Goal: Task Accomplishment & Management: Complete application form

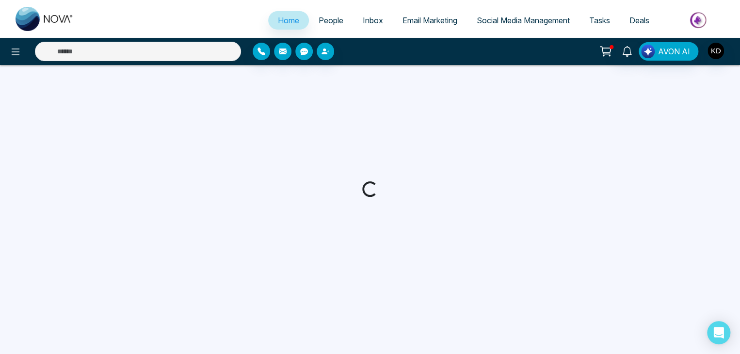
select select "*"
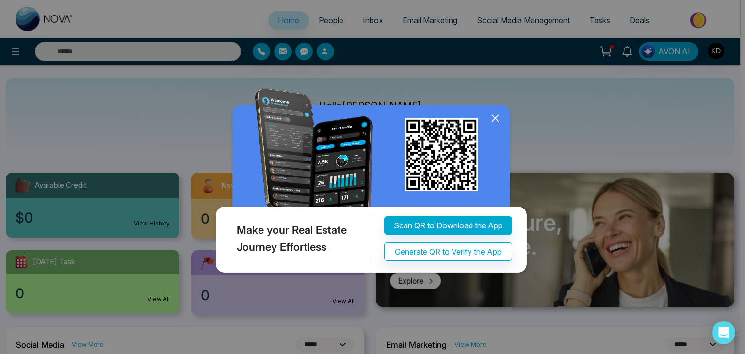
click at [495, 123] on icon at bounding box center [495, 118] width 15 height 15
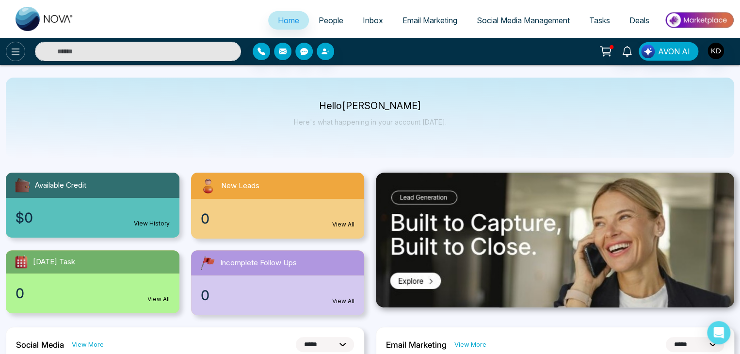
click at [14, 51] on icon at bounding box center [16, 52] width 12 height 12
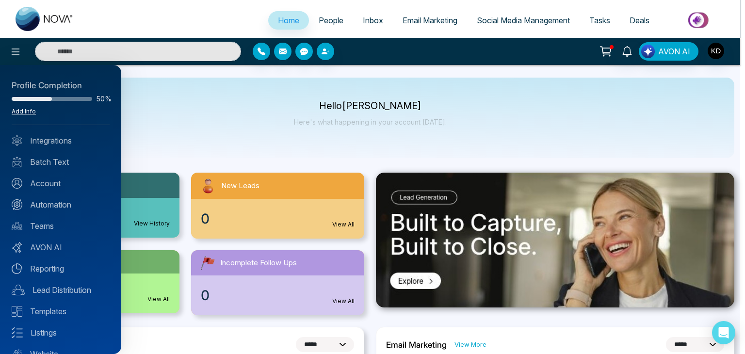
click at [23, 113] on link "Add Info" at bounding box center [24, 111] width 24 height 7
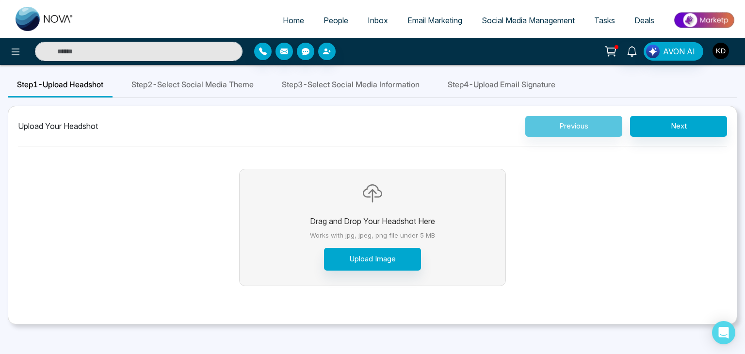
click at [727, 52] on img "button" at bounding box center [721, 51] width 16 height 16
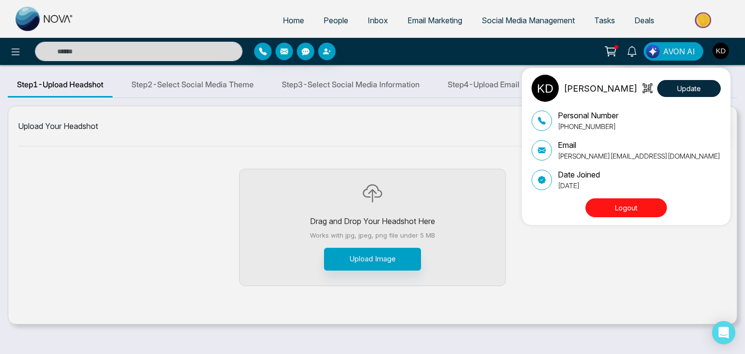
click at [722, 54] on div "Ken Dang Update Personal Number +16478363264 Email ken.dang@century21.ca Date J…" at bounding box center [372, 177] width 745 height 354
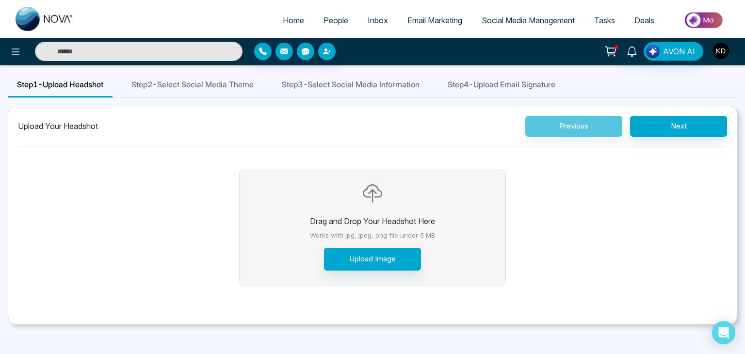
click at [716, 53] on img "button" at bounding box center [721, 51] width 16 height 16
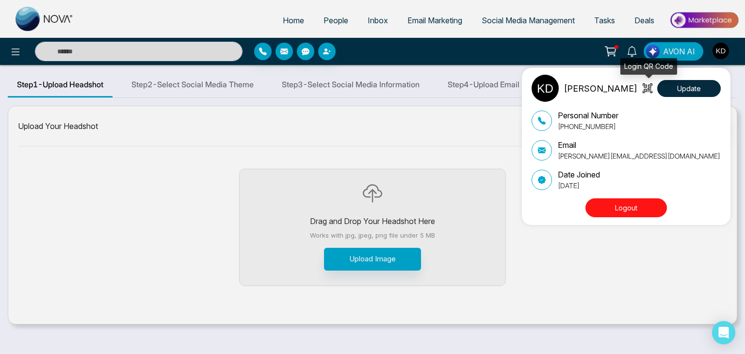
click at [646, 85] on icon at bounding box center [645, 88] width 3 height 6
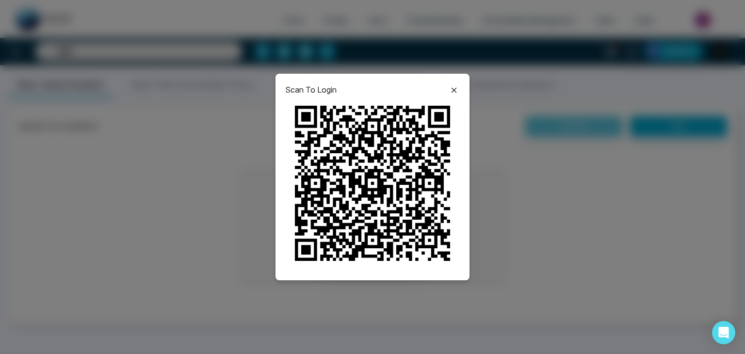
click at [454, 90] on icon at bounding box center [454, 90] width 12 height 12
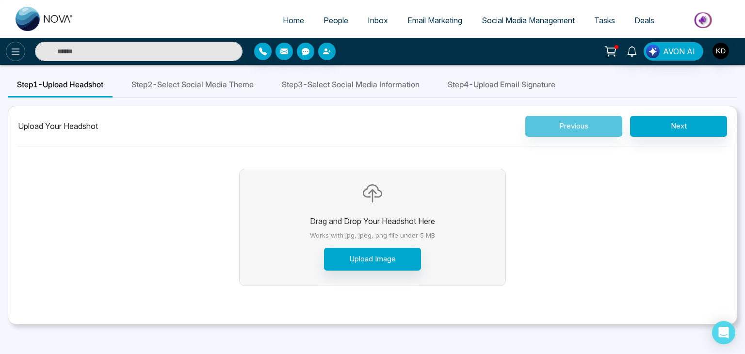
click at [16, 54] on icon at bounding box center [16, 52] width 12 height 12
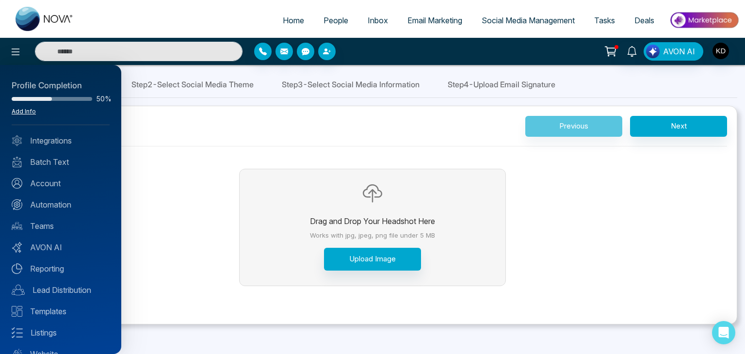
click at [29, 111] on link "Add Info" at bounding box center [24, 111] width 24 height 7
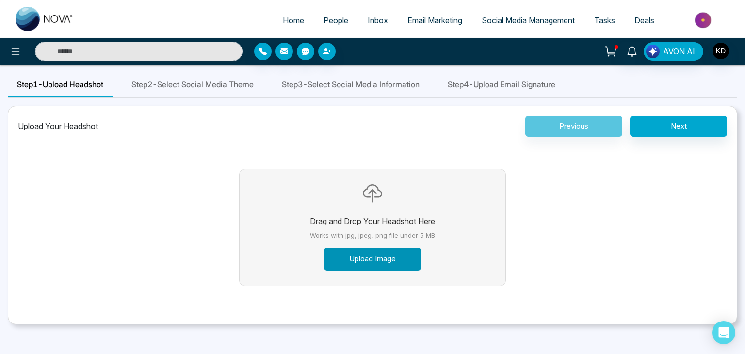
click at [357, 259] on button "Upload Image" at bounding box center [372, 259] width 97 height 23
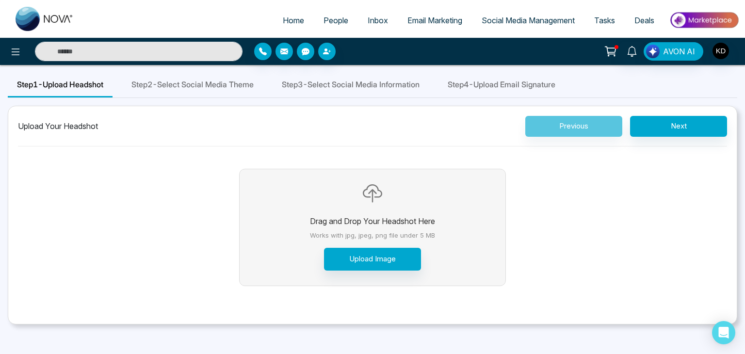
click at [229, 140] on div "Upload Your Headshot Previous Next" at bounding box center [372, 131] width 709 height 31
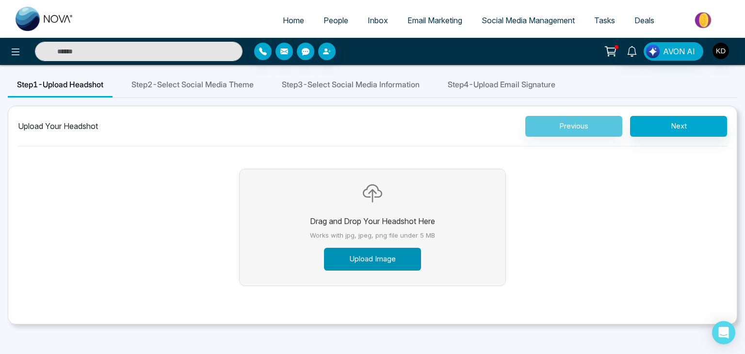
click at [394, 253] on button "Upload Image" at bounding box center [372, 259] width 97 height 23
click at [165, 186] on div "Drag and Drop Your Headshot Here Works with jpg, jpeg, png file under 5 MB Uplo…" at bounding box center [372, 231] width 709 height 154
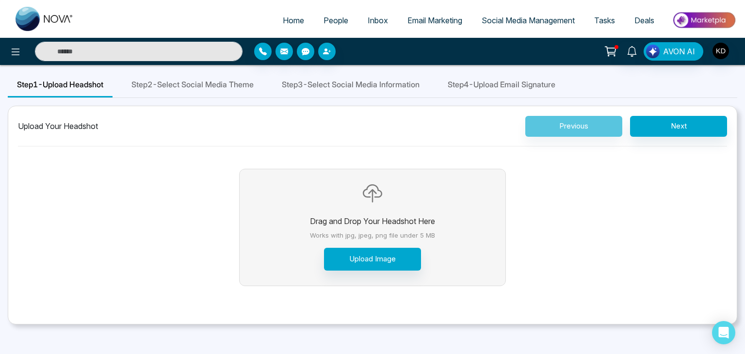
click at [182, 175] on div "Drag and Drop Your Headshot Here Works with jpg, jpeg, png file under 5 MB Uplo…" at bounding box center [372, 231] width 709 height 154
click at [334, 258] on button "Upload Image" at bounding box center [372, 259] width 97 height 23
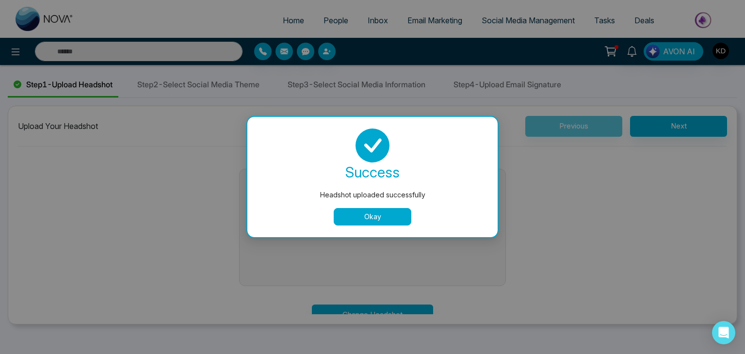
click at [400, 213] on button "Okay" at bounding box center [373, 216] width 78 height 17
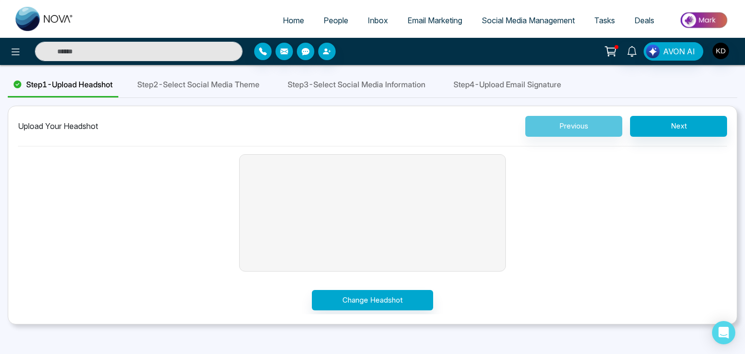
scroll to position [15, 0]
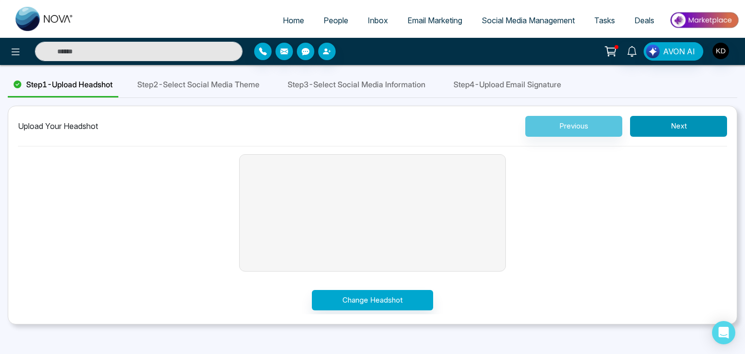
click at [656, 123] on button "Next" at bounding box center [678, 126] width 97 height 21
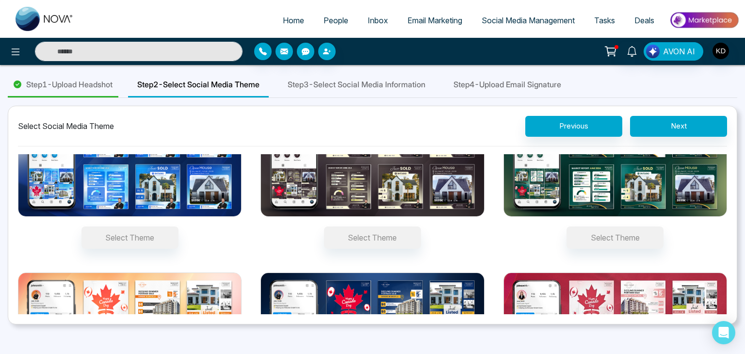
scroll to position [0, 0]
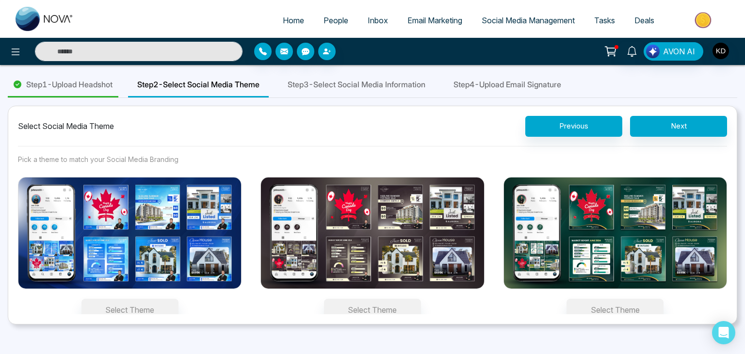
click at [397, 225] on img at bounding box center [373, 233] width 224 height 112
click at [397, 299] on button "Select Theme" at bounding box center [372, 310] width 97 height 22
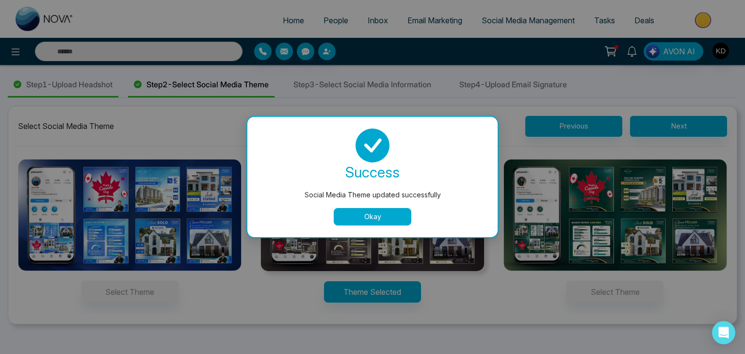
click at [383, 214] on button "Okay" at bounding box center [373, 216] width 78 height 17
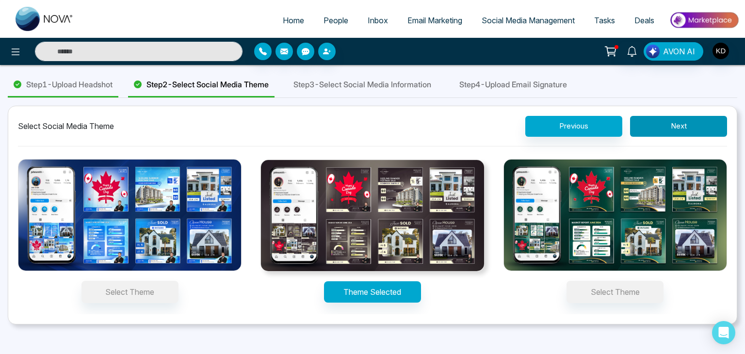
click at [652, 129] on button "Next" at bounding box center [678, 126] width 97 height 21
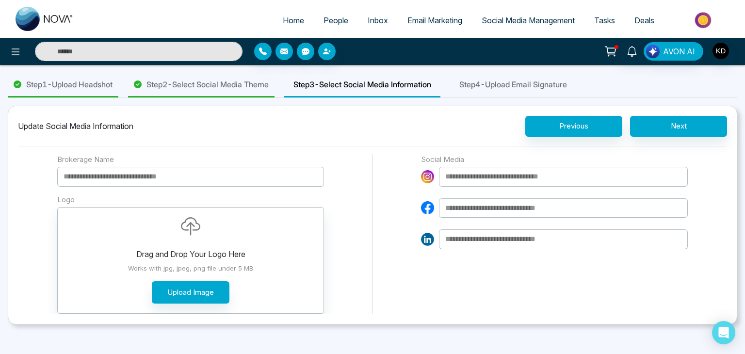
click at [187, 172] on input at bounding box center [190, 177] width 267 height 20
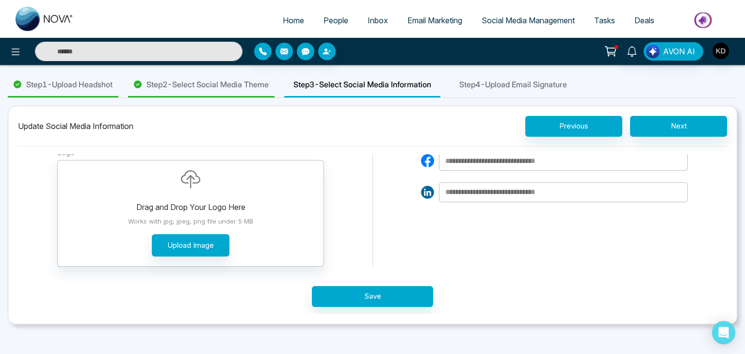
scroll to position [47, 0]
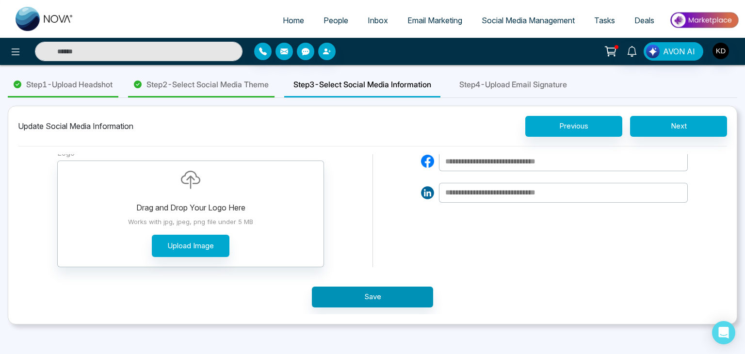
type input "**********"
click at [334, 298] on button "Save" at bounding box center [372, 297] width 121 height 21
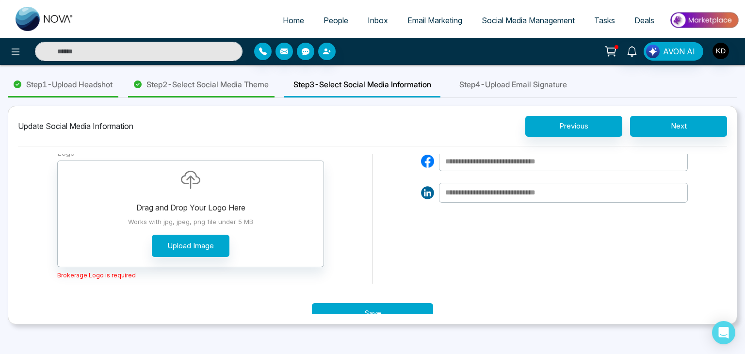
scroll to position [0, 0]
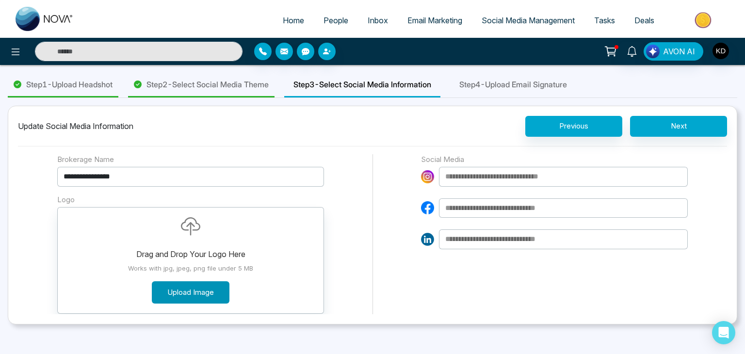
click at [195, 286] on button "Upload Image" at bounding box center [191, 292] width 78 height 23
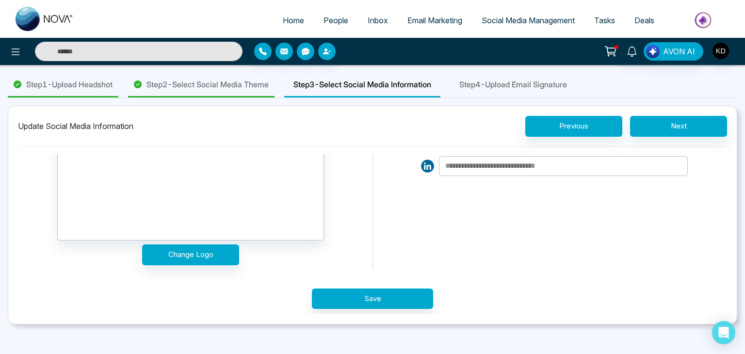
scroll to position [74, 0]
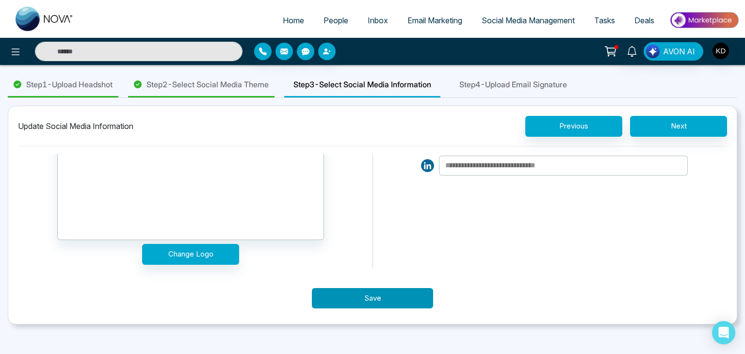
click at [400, 299] on button "Save" at bounding box center [372, 298] width 121 height 21
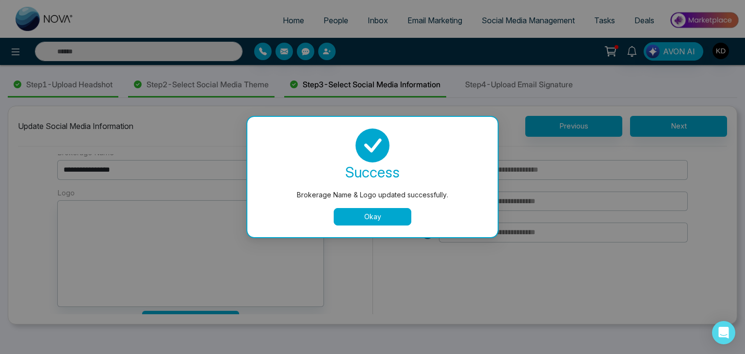
scroll to position [6, 0]
click at [390, 222] on button "Okay" at bounding box center [373, 216] width 78 height 17
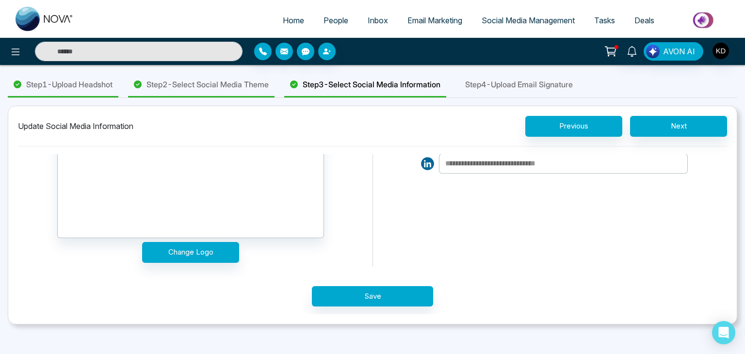
scroll to position [0, 0]
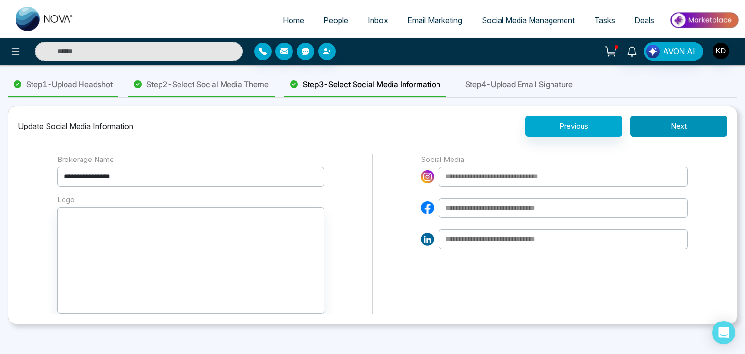
click at [668, 123] on button "Next" at bounding box center [678, 126] width 97 height 21
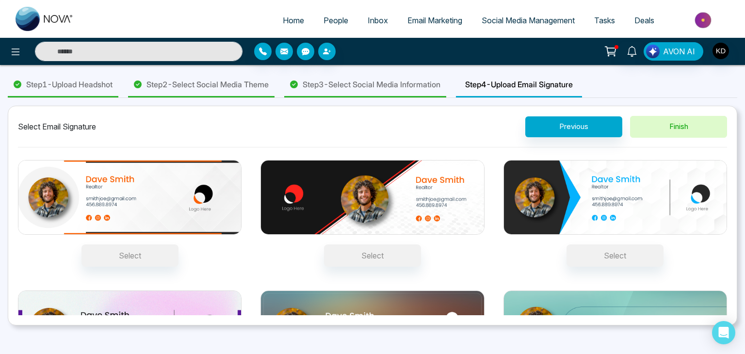
scroll to position [81, 0]
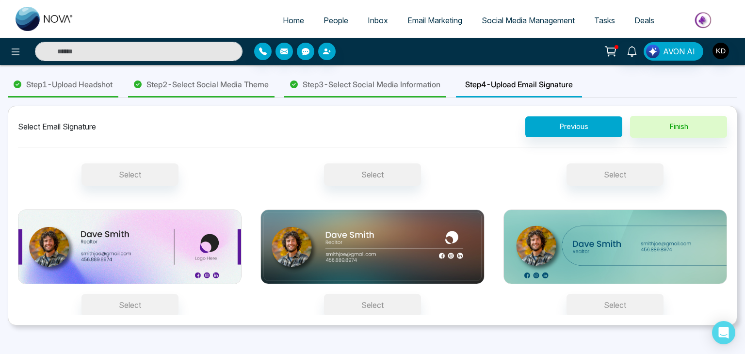
click at [201, 255] on img at bounding box center [130, 247] width 224 height 75
click at [179, 294] on button "Select" at bounding box center [130, 305] width 97 height 22
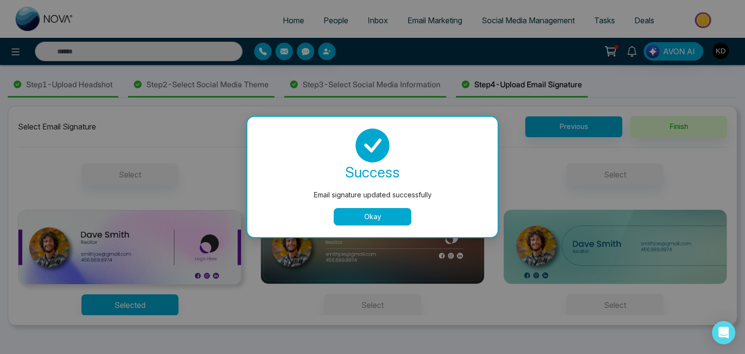
click at [383, 218] on button "Okay" at bounding box center [373, 216] width 78 height 17
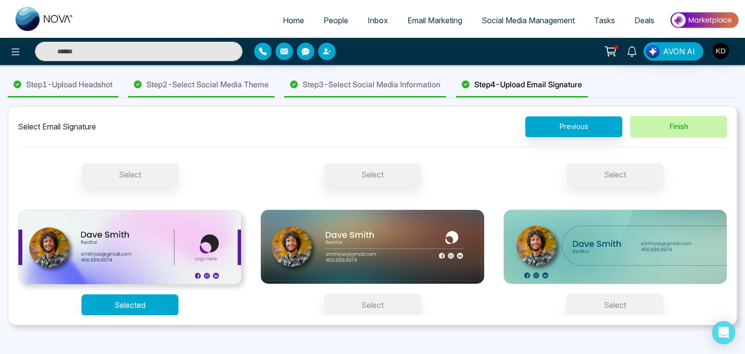
click at [654, 127] on button "Finish" at bounding box center [678, 127] width 97 height 22
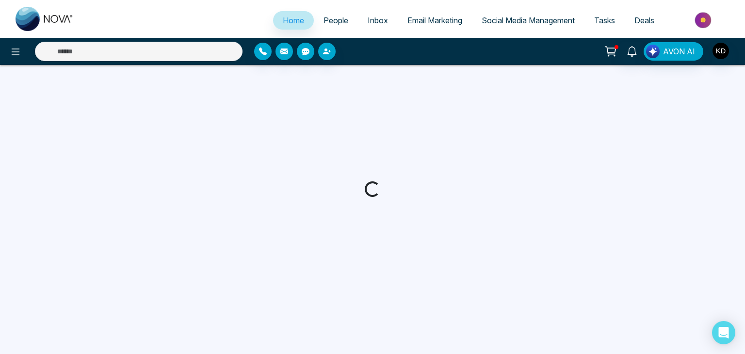
select select "*"
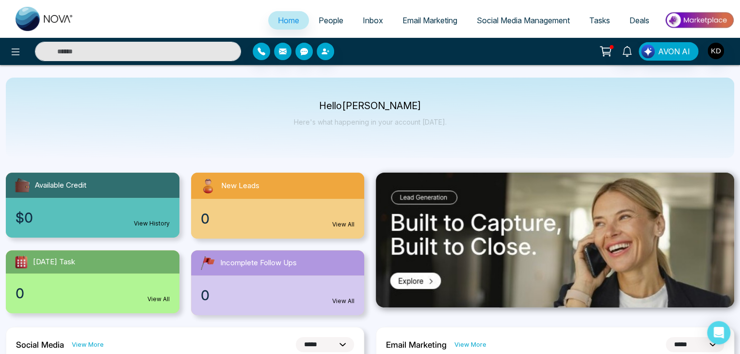
click at [503, 18] on span "Social Media Management" at bounding box center [523, 21] width 93 height 10
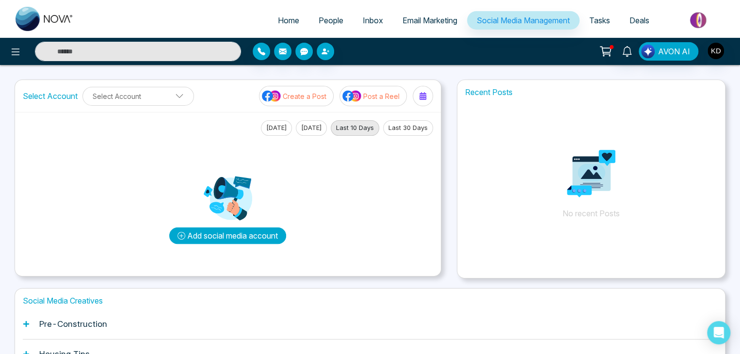
click at [233, 236] on button "Add social media account" at bounding box center [227, 236] width 117 height 16
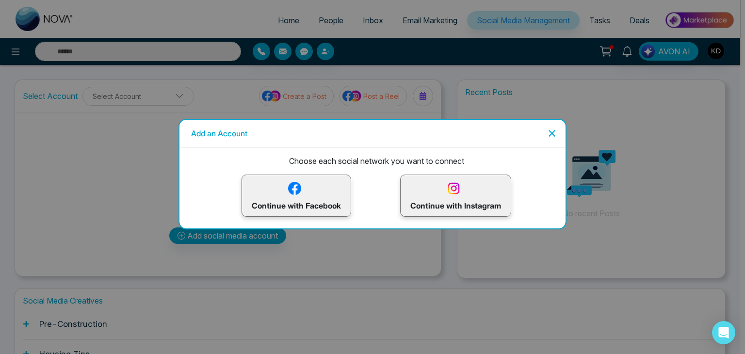
click at [551, 136] on icon "Close" at bounding box center [552, 134] width 12 height 12
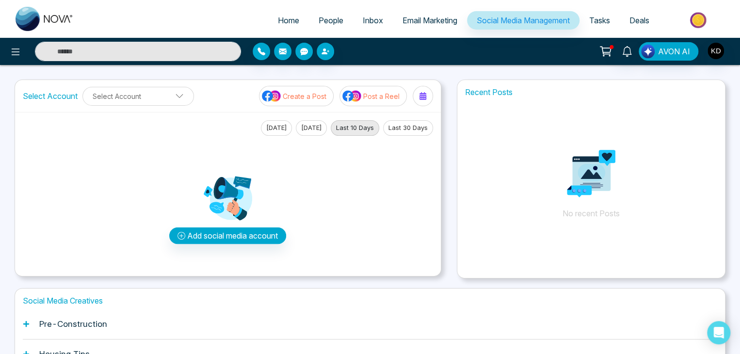
click at [425, 20] on span "Email Marketing" at bounding box center [430, 21] width 55 height 10
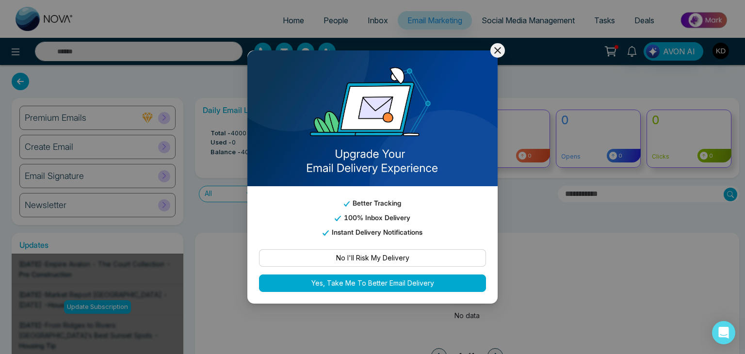
click at [497, 52] on icon at bounding box center [498, 51] width 12 height 12
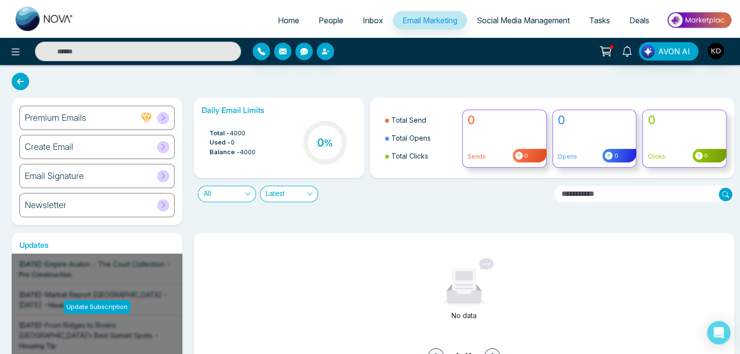
click at [164, 150] on icon at bounding box center [163, 146] width 7 height 7
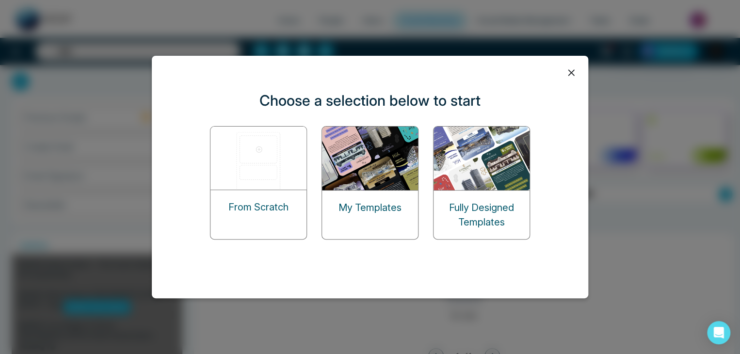
click at [569, 74] on icon at bounding box center [571, 73] width 15 height 15
